Goal: Information Seeking & Learning: Learn about a topic

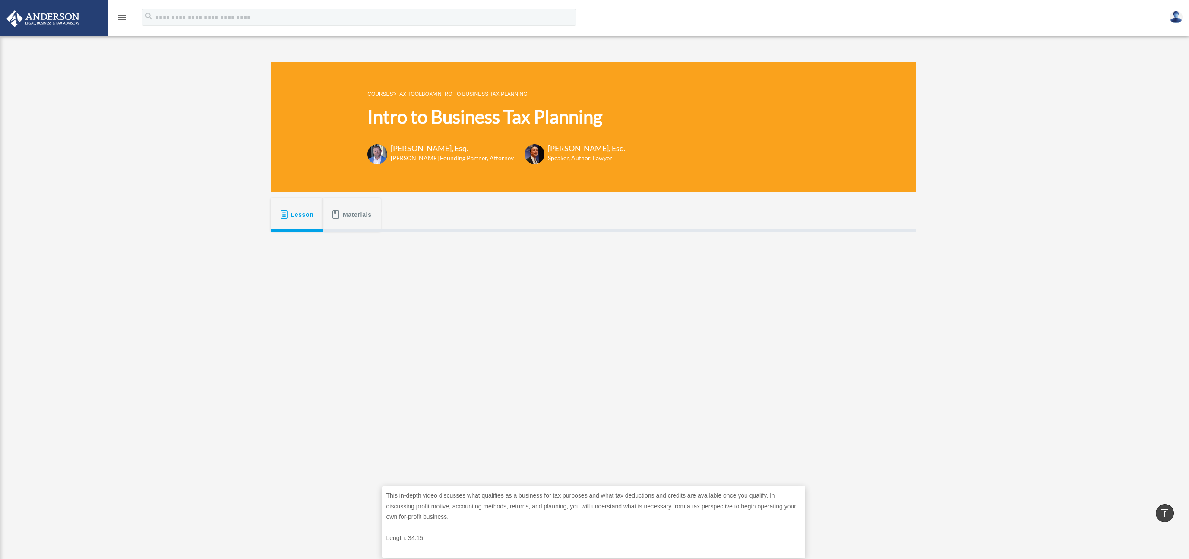
scroll to position [171, 0]
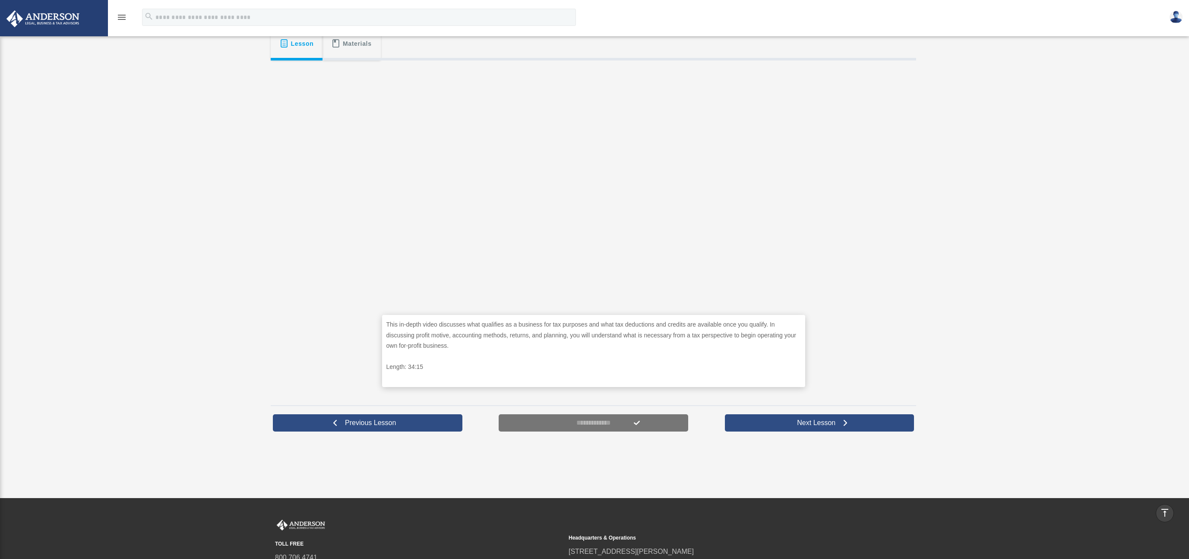
click at [948, 189] on div "Intro to Business Tax Planning [EMAIL_ADDRESS][DOMAIN_NAME] Sign Out [EMAIL_ADD…" at bounding box center [594, 163] width 1189 height 574
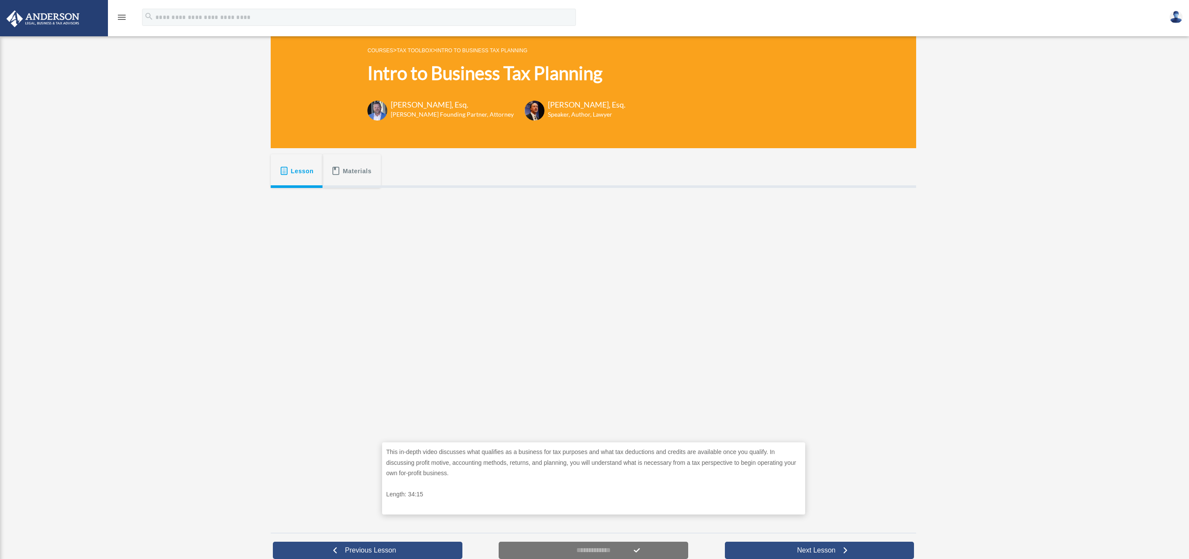
scroll to position [45, 0]
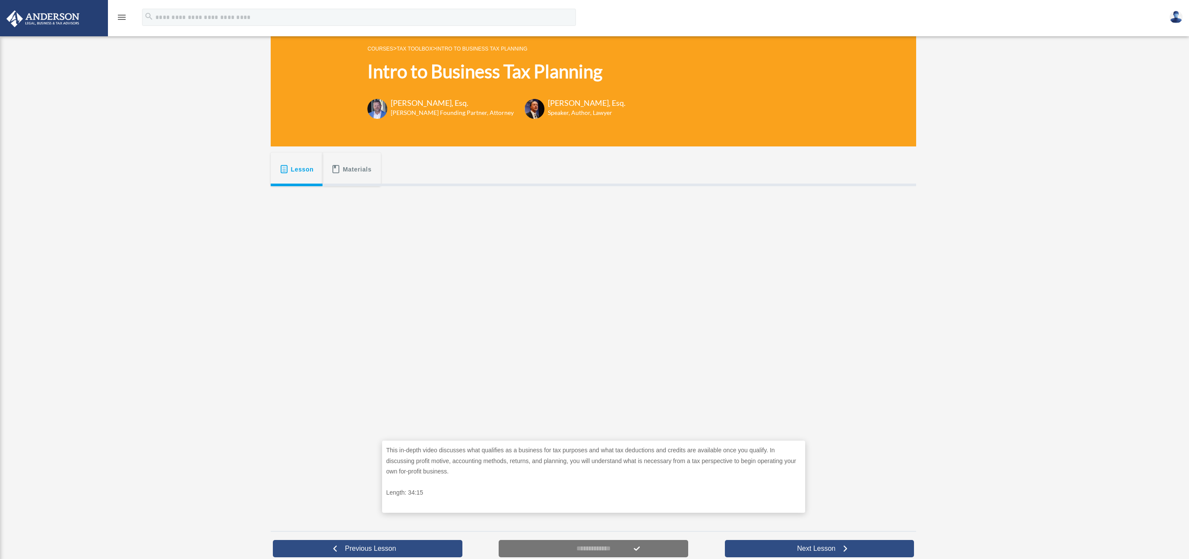
click at [1048, 293] on div "Intro to Business Tax Planning [EMAIL_ADDRESS][DOMAIN_NAME] Sign Out [EMAIL_ADD…" at bounding box center [594, 289] width 1189 height 574
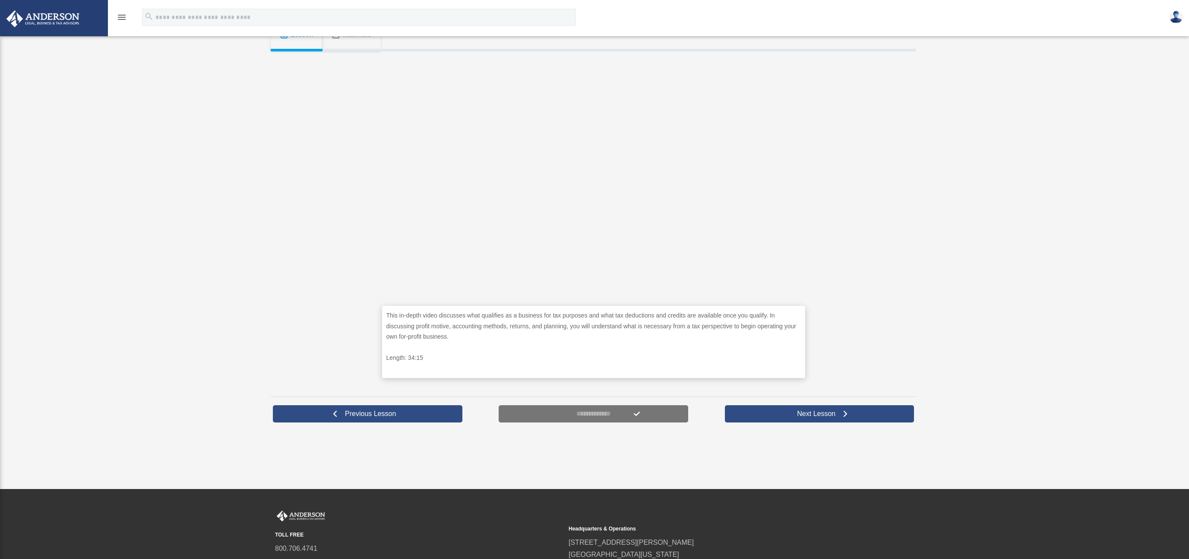
scroll to position [181, 0]
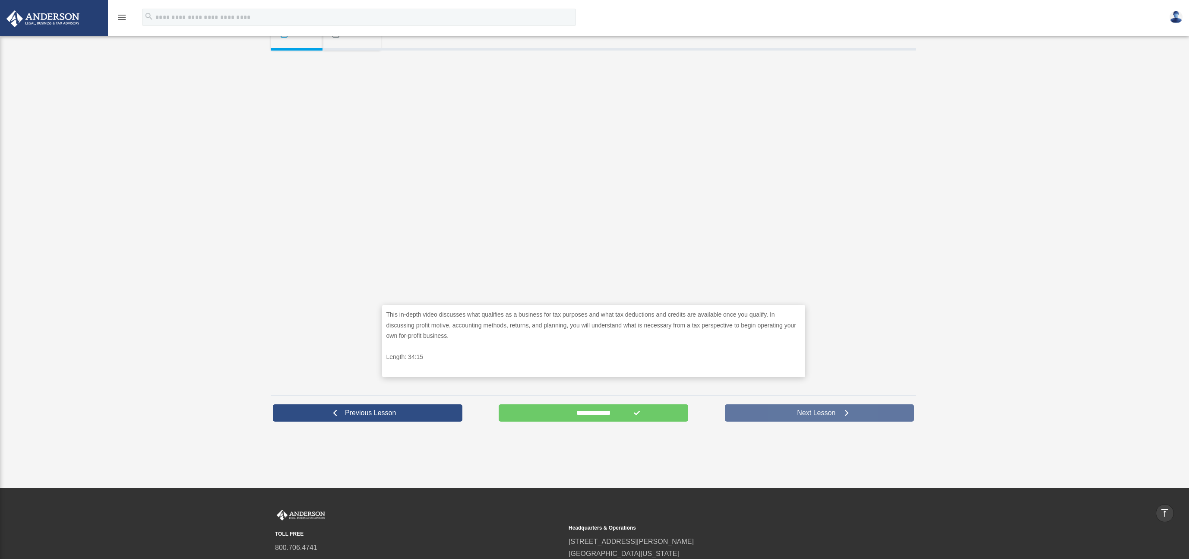
click at [825, 413] on span "Next Lesson" at bounding box center [816, 413] width 52 height 9
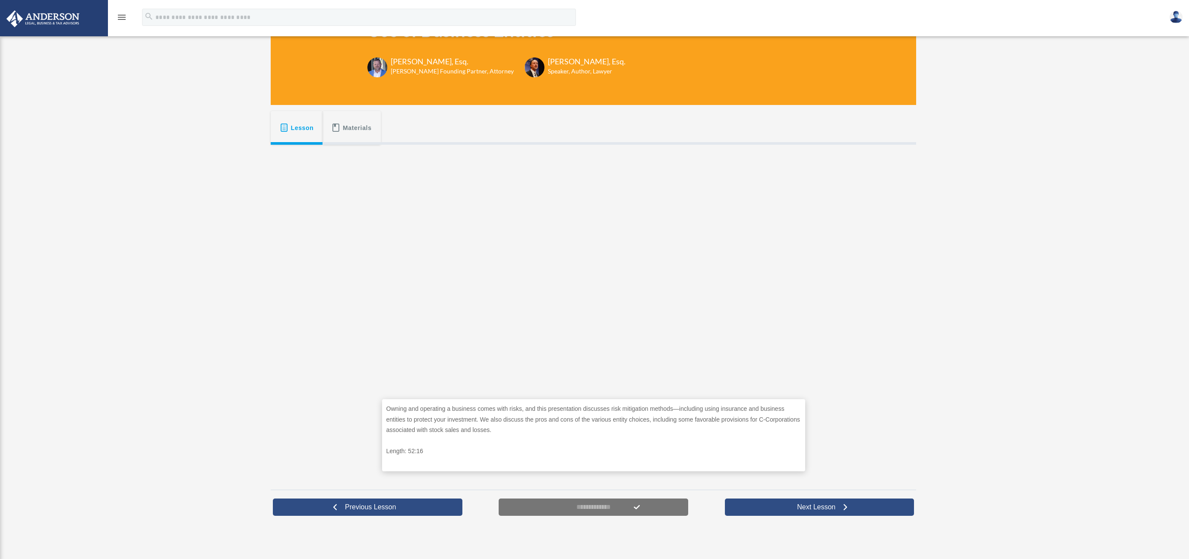
scroll to position [88, 0]
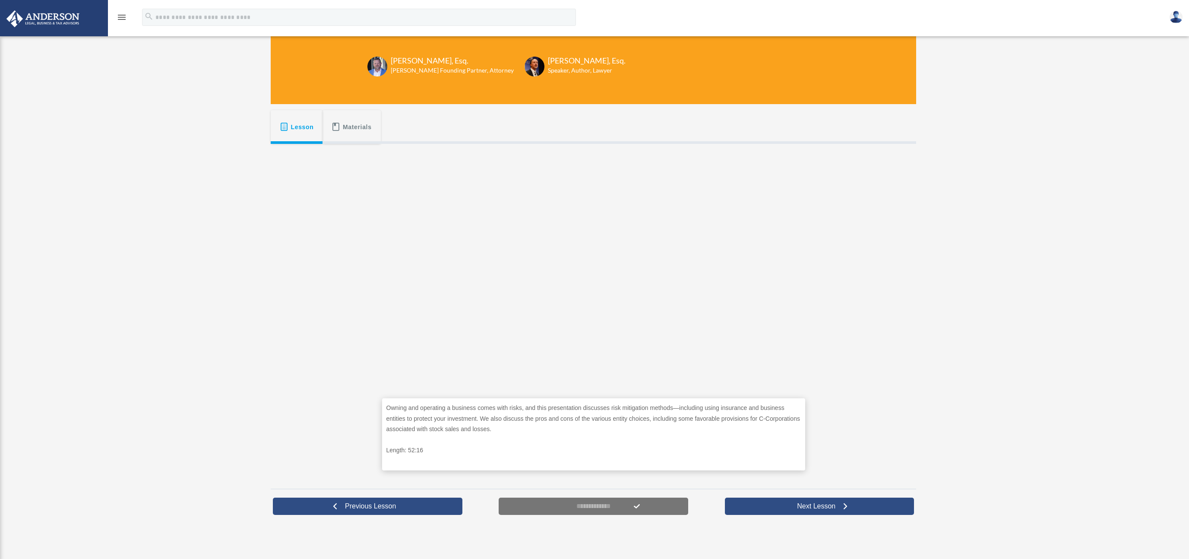
click at [852, 317] on div "Owning and operating a business comes with risks, and this presentation discuss…" at bounding box center [594, 313] width 646 height 339
click at [709, 425] on p "Owning and operating a business comes with risks, and this presentation discuss…" at bounding box center [594, 419] width 415 height 32
click at [361, 130] on span "Materials" at bounding box center [357, 127] width 29 height 16
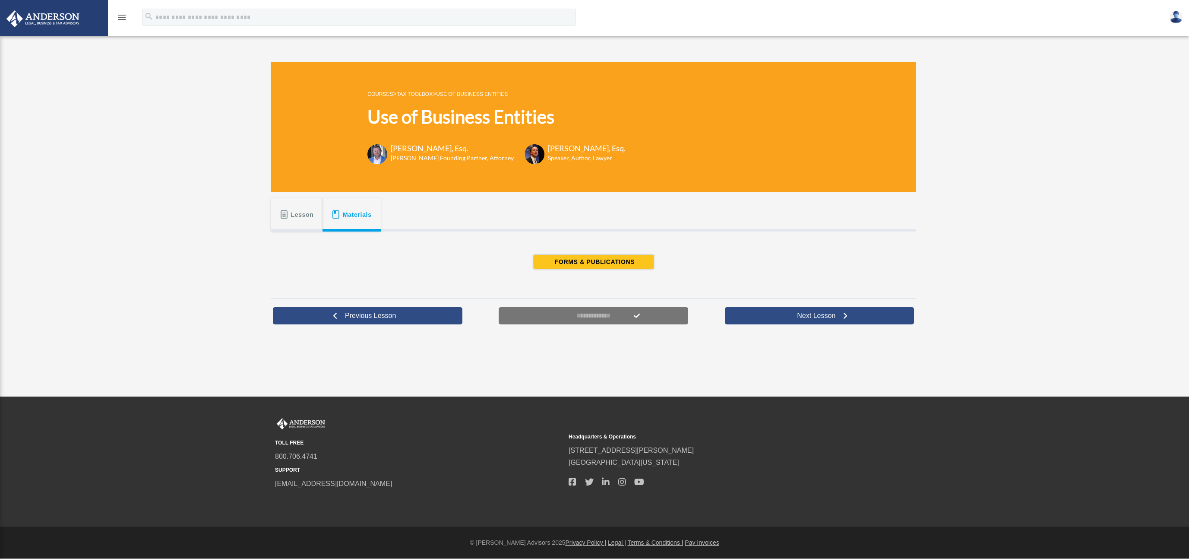
scroll to position [0, 0]
click at [300, 222] on button "Lesson" at bounding box center [297, 215] width 52 height 34
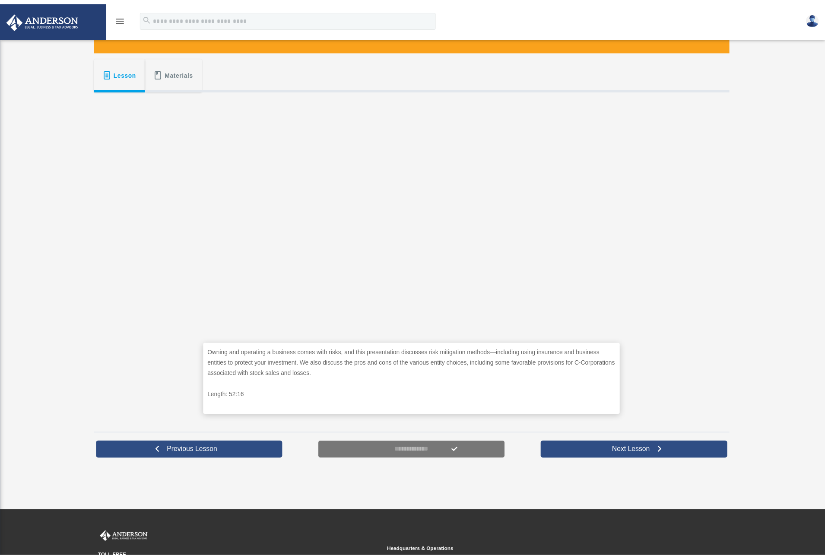
scroll to position [128, 0]
